Goal: Task Accomplishment & Management: Manage account settings

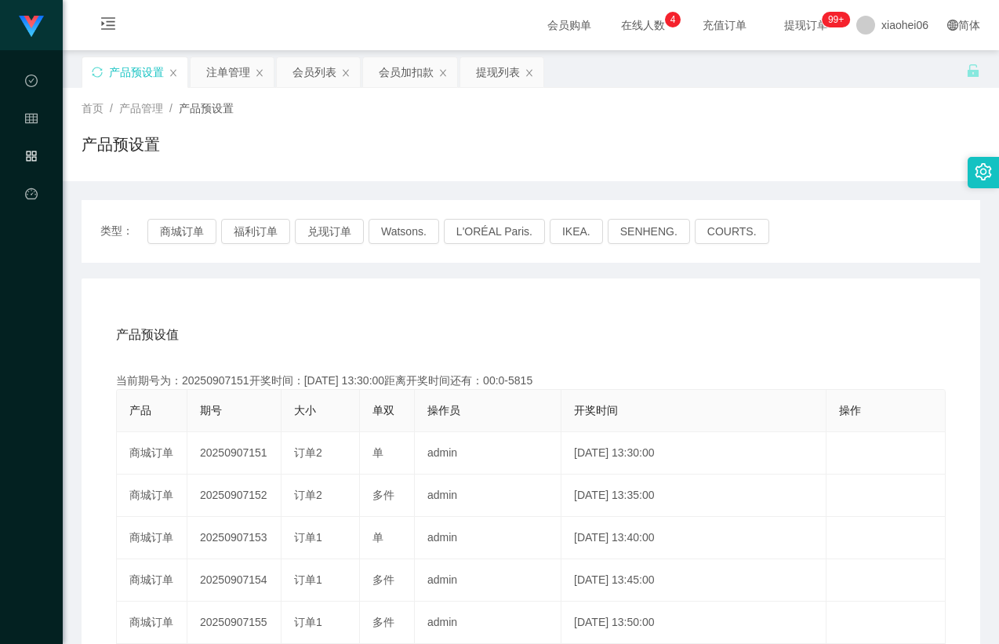
click at [249, 219] on button "福利订单" at bounding box center [255, 231] width 69 height 25
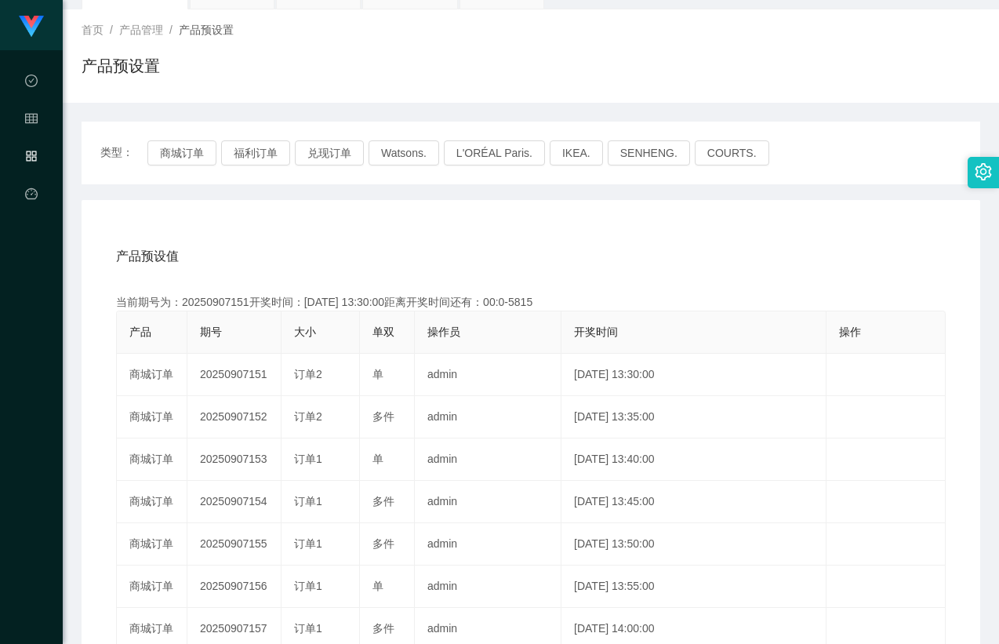
drag, startPoint x: 336, startPoint y: 223, endPoint x: 526, endPoint y: 191, distance: 192.4
click at [337, 223] on div "产品预设值 添加期号 当前期号为：20250907151开奖时间：[DATE] 13:30:00距离开奖时间还有：00:0-5815 产品 期号 大小 单双 …" at bounding box center [531, 523] width 899 height 646
click at [725, 45] on div "首页 / 产品管理 / 产品预设置 / 产品预设置" at bounding box center [531, 56] width 899 height 68
click at [445, 231] on div "产品预设值 添加期号 当前期号为：20250907171开奖时间：[DATE] 15:10:00距离开奖时间还有： 产品 期号 大小 单双 操作员 开奖时间 …" at bounding box center [531, 523] width 899 height 646
click at [550, 219] on div "产品预设值 添加期号 当前期号为：20250907171开奖时间：[DATE] 15:10:00距离开奖时间还有： 产品 期号 大小 单双 操作员 开奖时间 …" at bounding box center [531, 523] width 899 height 646
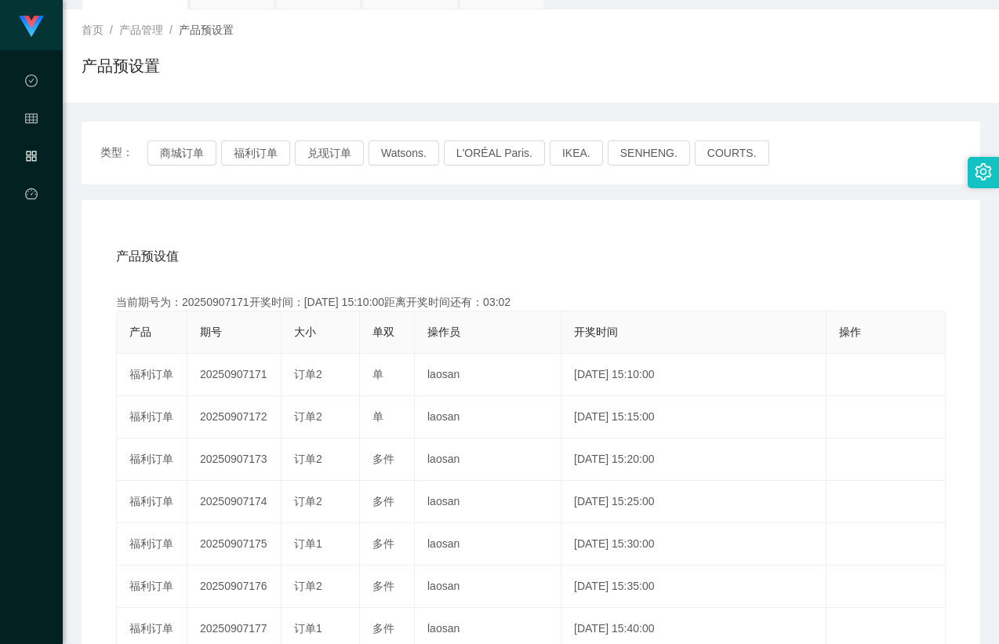
click at [730, 102] on div "首页 / 产品管理 / 产品预设置 / 产品预设置" at bounding box center [531, 55] width 937 height 93
drag, startPoint x: 467, startPoint y: 268, endPoint x: 401, endPoint y: 268, distance: 65.9
click at [460, 267] on div "产品预设值 添加期号" at bounding box center [531, 257] width 830 height 44
click at [222, 300] on div "当前期号为：20250907171开奖时间：[DATE] 15:10:00距离开奖时间还有：03:01" at bounding box center [531, 302] width 830 height 16
click at [222, 300] on div "当前期号为：20250907171开奖时间：[DATE] 15:10:00距离开奖时间还有：03:00" at bounding box center [531, 302] width 830 height 16
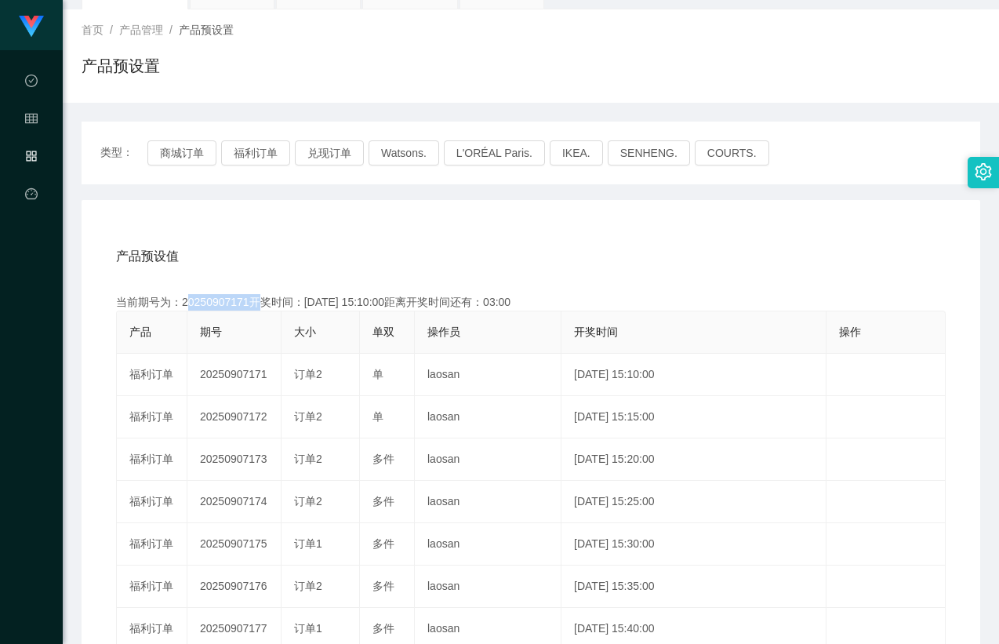
copy div "20250907171"
click at [584, 260] on div "产品预设值 添加期号" at bounding box center [531, 257] width 830 height 44
click at [315, 158] on button "兑现订单" at bounding box center [329, 152] width 69 height 25
click at [340, 213] on div "产品预设值 添加期号 当前期号为：20250907171开奖时间：[DATE] 15:10:00距离开奖时间还有： 产品 期号 大小 单双 操作员 开奖时间 …" at bounding box center [531, 523] width 899 height 646
click at [318, 241] on div "产品预设值 添加期号" at bounding box center [531, 257] width 830 height 44
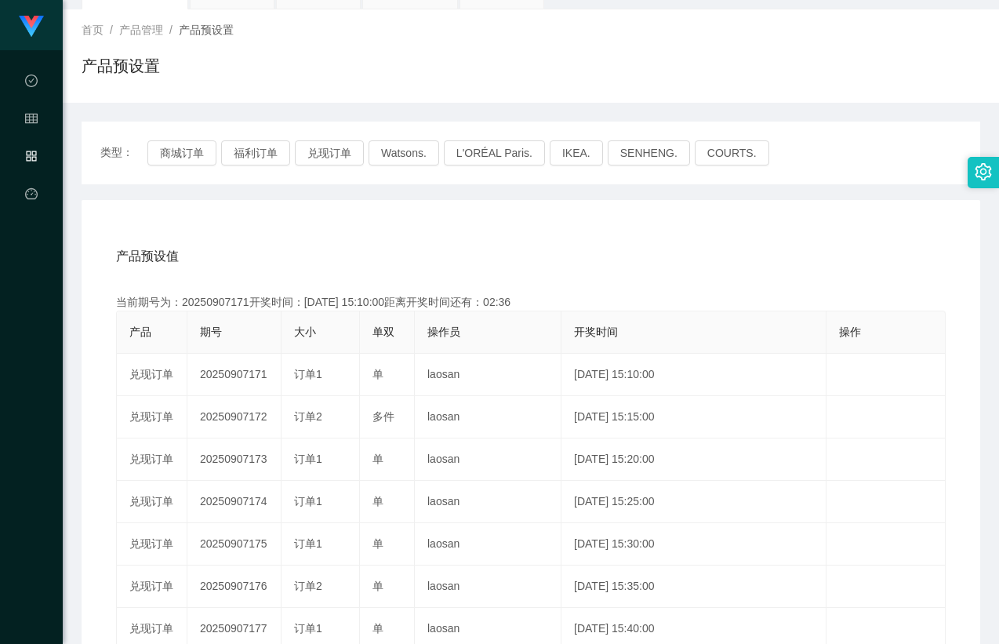
click at [253, 306] on div "当前期号为：20250907171开奖时间：[DATE] 15:10:00距离开奖时间还有：02:36" at bounding box center [531, 302] width 830 height 16
click at [224, 304] on div "当前期号为：20250907171开奖时间：[DATE] 15:10:00距离开奖时间还有：02:35" at bounding box center [531, 302] width 830 height 16
copy div "20250907171"
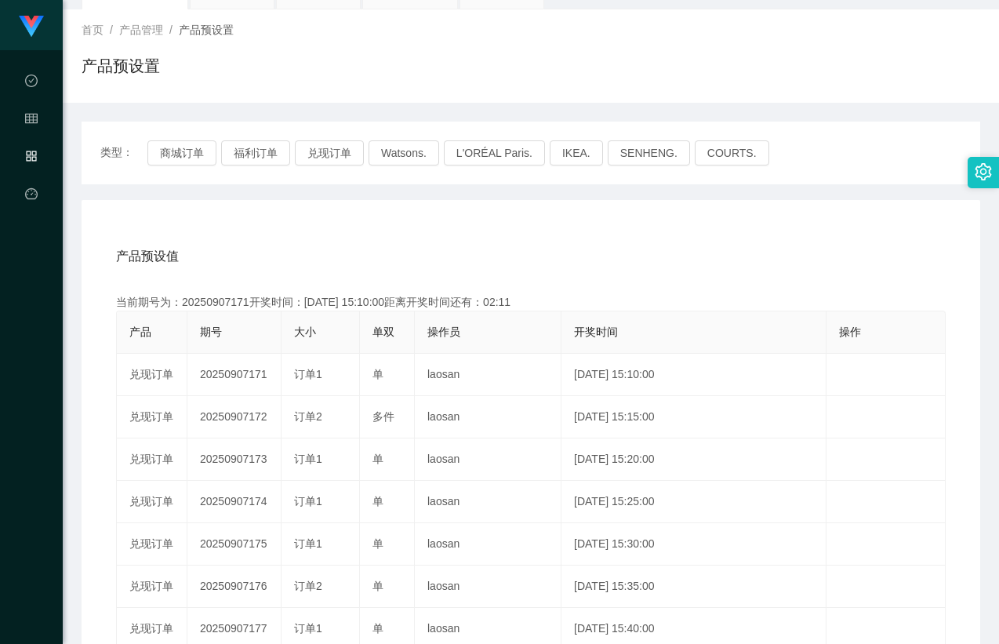
click at [544, 231] on div "产品预设值 添加期号 当前期号为：20250907171开奖时间：[DATE] 15:10:00距离开奖时间还有：02:11 产品 期号 大小 单双 操作员 …" at bounding box center [531, 523] width 899 height 646
click at [186, 133] on div "类型： 商城订单 福利订单 兑现订单 Watsons. L'ORÉAL Paris. IKEA. [GEOGRAPHIC_DATA]. COURTS." at bounding box center [531, 153] width 899 height 63
click at [176, 159] on button "商城订单" at bounding box center [181, 152] width 69 height 25
click at [314, 231] on div "产品预设值 添加期号 当前期号为：20250907171开奖时间：[DATE] 15:10:00距离开奖时间还有：00:0-4 产品 期号 大小 单双 操作员…" at bounding box center [531, 523] width 899 height 646
click at [384, 224] on div "产品预设值 添加期号 当前期号为：20250907171开奖时间：[DATE] 15:10:00距离开奖时间还有： 产品 期号 大小 单双 操作员 开奖时间 …" at bounding box center [531, 523] width 899 height 646
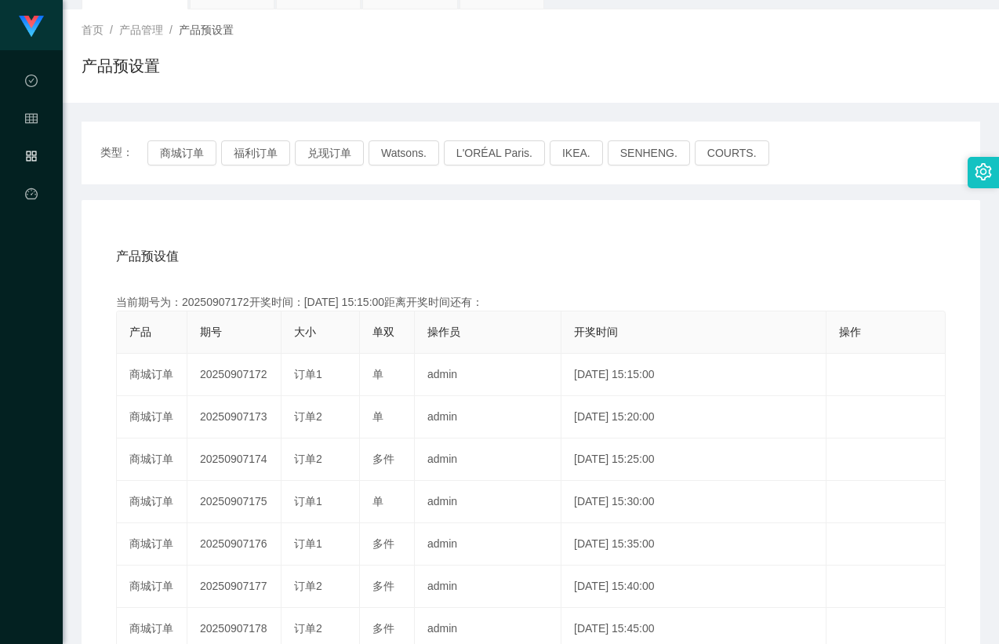
click at [813, 249] on div "产品预设值 添加期号" at bounding box center [531, 257] width 830 height 44
drag, startPoint x: 884, startPoint y: 126, endPoint x: 956, endPoint y: 1, distance: 144.8
click at [885, 126] on div "类型： 商城订单 福利订单 兑现订单 Watsons. L'ORÉAL Paris. IKEA. [GEOGRAPHIC_DATA]. COURTS." at bounding box center [531, 153] width 899 height 63
drag, startPoint x: 195, startPoint y: 225, endPoint x: 192, endPoint y: 210, distance: 15.2
click at [195, 224] on div "产品预设值 添加期号 当前期号为：20250907172开奖时间：[DATE] 15:15:00距离开奖时间还有：00:0-1477 产品 期号 大小 单双 …" at bounding box center [531, 523] width 899 height 646
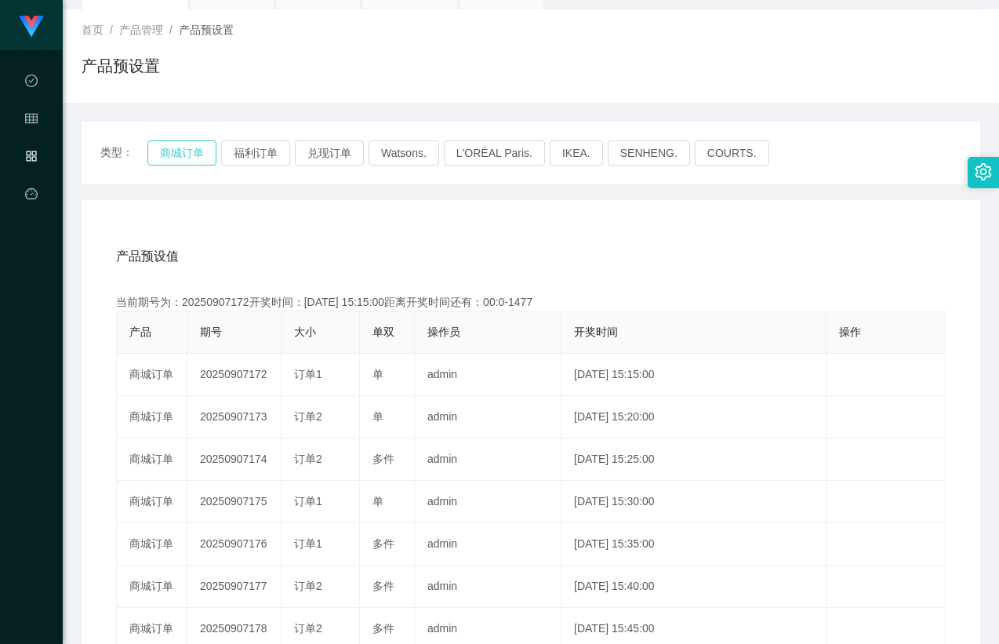
drag, startPoint x: 184, startPoint y: 146, endPoint x: 198, endPoint y: 173, distance: 30.5
click at [186, 146] on button "商城订单" at bounding box center [181, 152] width 69 height 25
click at [282, 245] on div "产品预设值 添加期号" at bounding box center [531, 257] width 830 height 44
click at [326, 247] on div "产品预设值 添加期号" at bounding box center [531, 257] width 830 height 44
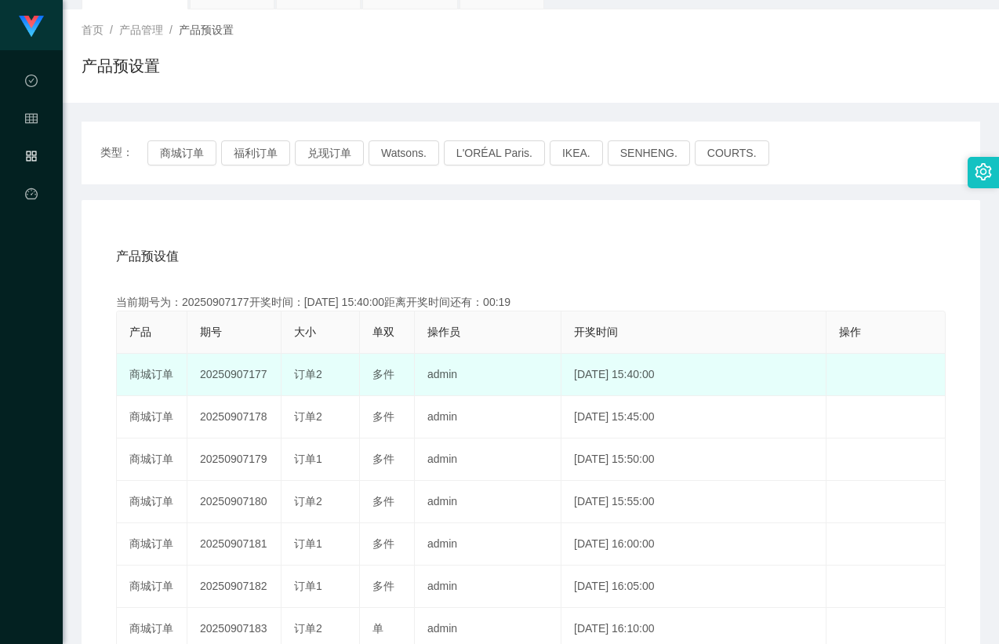
click at [252, 355] on td "20250907177" at bounding box center [234, 375] width 94 height 42
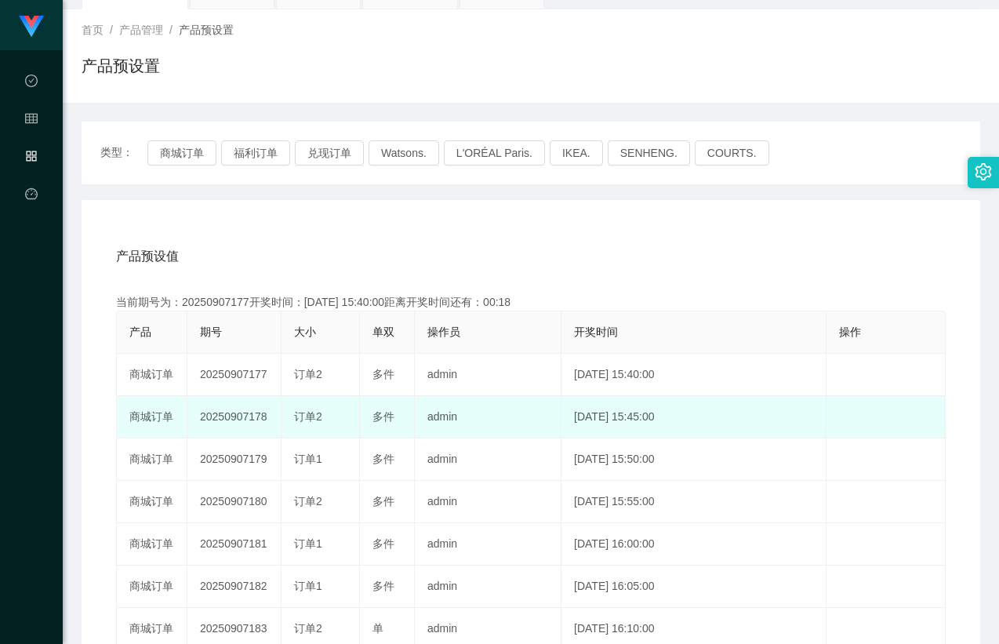
click at [242, 418] on td "20250907178" at bounding box center [234, 417] width 94 height 42
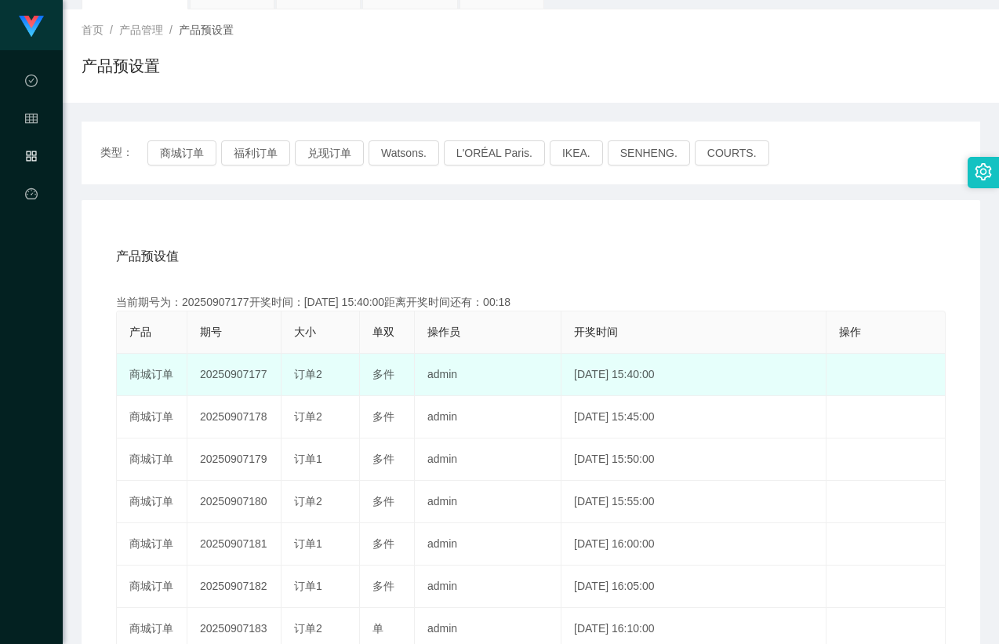
copy td "20250907178"
click at [361, 395] on td "多件" at bounding box center [387, 375] width 55 height 42
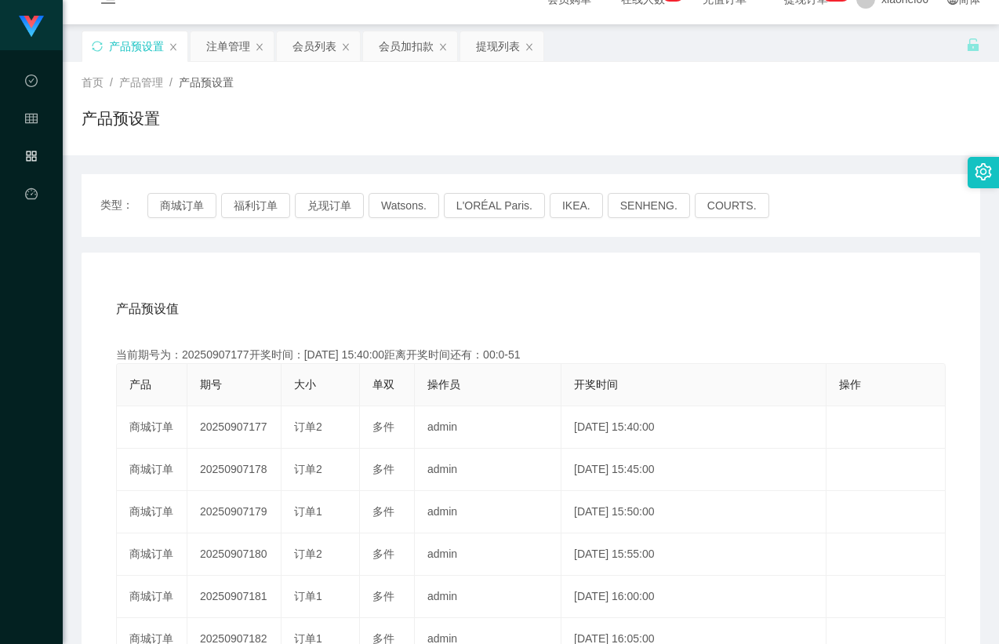
scroll to position [0, 0]
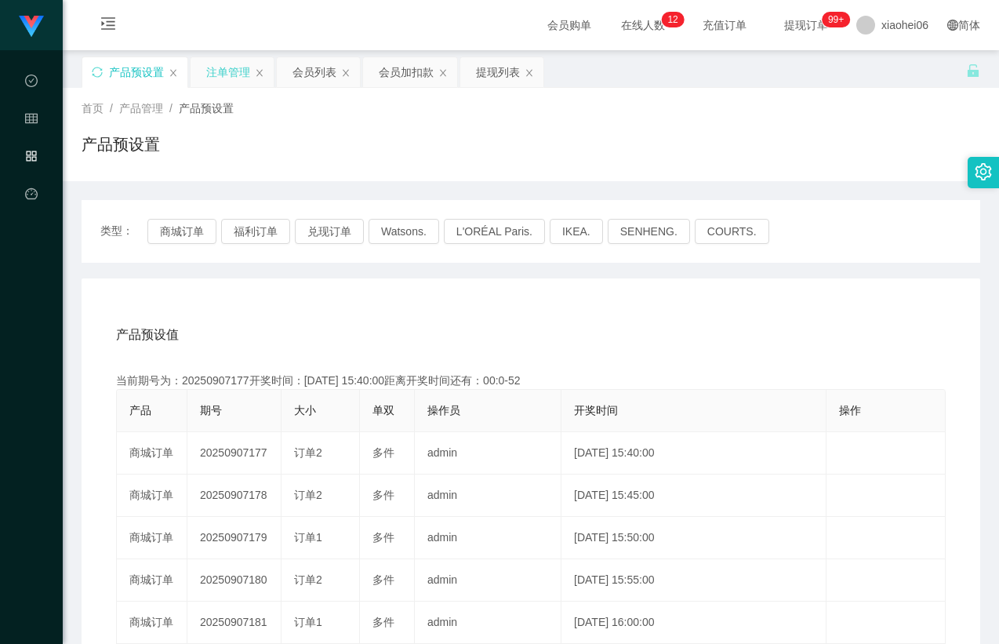
drag, startPoint x: 206, startPoint y: 69, endPoint x: 218, endPoint y: 77, distance: 14.1
click at [206, 69] on div "注单管理" at bounding box center [228, 72] width 44 height 30
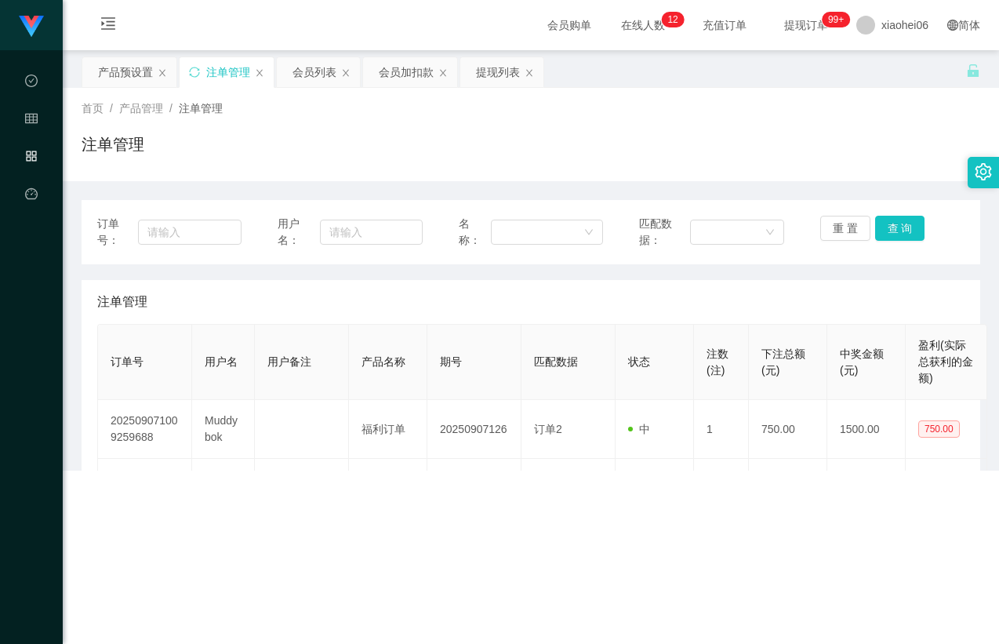
click at [595, 137] on div "注单管理" at bounding box center [531, 151] width 899 height 36
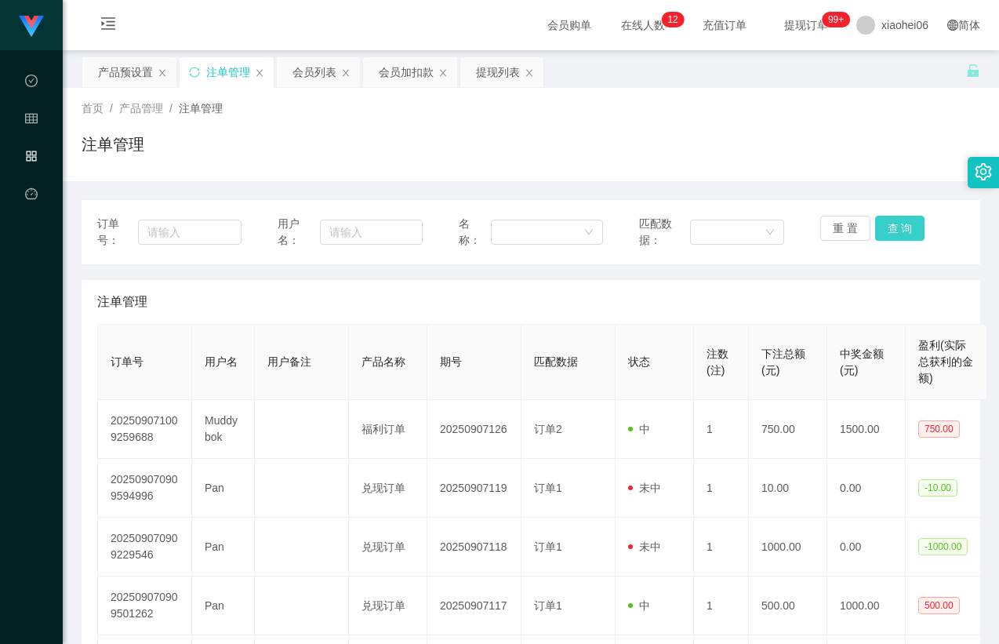
click at [894, 224] on button "查 询" at bounding box center [900, 228] width 50 height 25
click at [789, 306] on div "注单管理" at bounding box center [531, 302] width 868 height 44
click at [825, 129] on div "首页 / 产品管理 / 注单管理 / 注单管理" at bounding box center [531, 134] width 899 height 68
click at [887, 221] on button "查 询" at bounding box center [900, 228] width 50 height 25
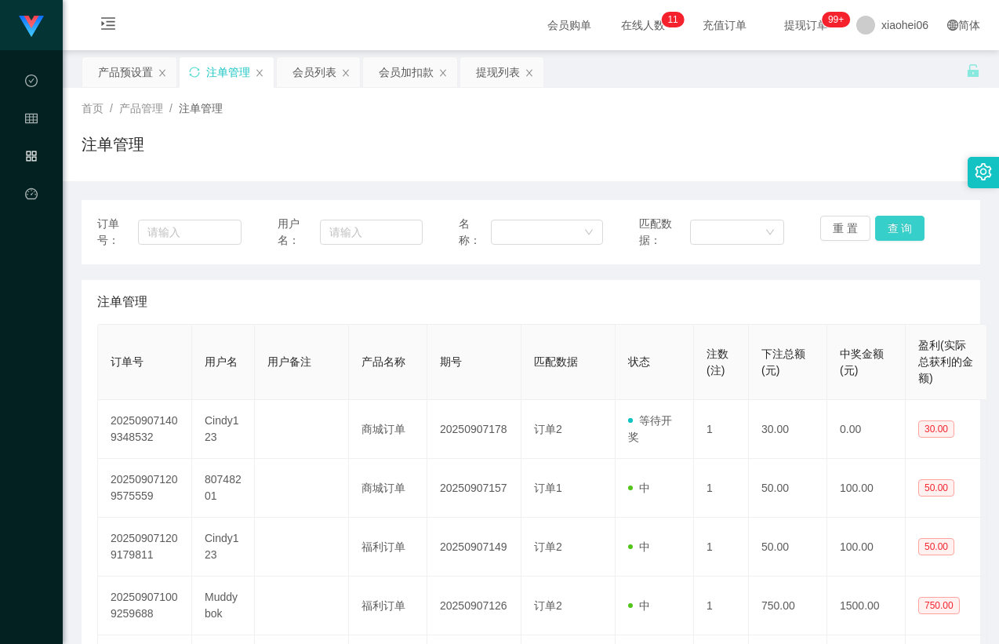
click at [887, 221] on button "查 询" at bounding box center [900, 228] width 50 height 25
drag, startPoint x: 887, startPoint y: 221, endPoint x: 894, endPoint y: 198, distance: 24.6
click at [887, 221] on button "查 询" at bounding box center [900, 228] width 50 height 25
click at [908, 151] on div "注单管理" at bounding box center [531, 151] width 899 height 36
click at [402, 321] on div "注单管理" at bounding box center [531, 302] width 868 height 44
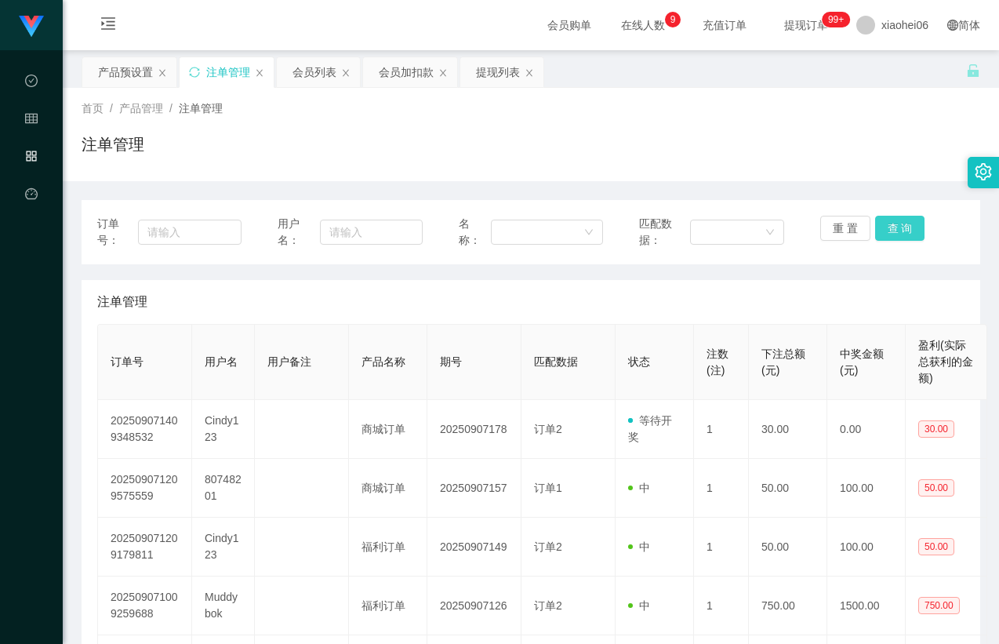
drag, startPoint x: 882, startPoint y: 231, endPoint x: 828, endPoint y: 275, distance: 70.3
click at [883, 231] on button "查 询" at bounding box center [900, 228] width 50 height 25
click at [785, 286] on div "注单管理" at bounding box center [531, 302] width 868 height 44
click at [781, 102] on div "首页 / 产品管理 / 注单管理 /" at bounding box center [531, 108] width 899 height 16
